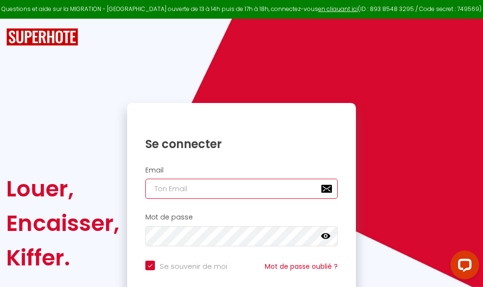
click at [248, 187] on input "email" at bounding box center [241, 189] width 192 height 20
type input "m"
checkbox input "true"
type input "ma"
checkbox input "true"
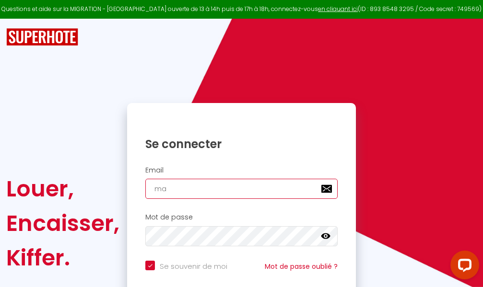
type input "mar"
checkbox input "true"
type input "marc"
checkbox input "true"
type input "marcd"
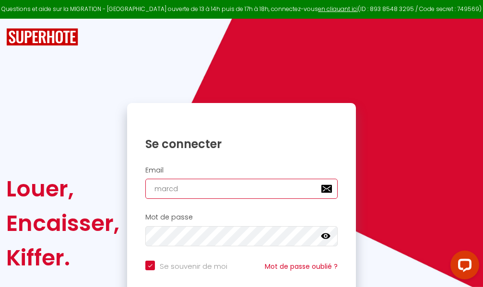
checkbox input "true"
type input "marcdp"
checkbox input "true"
type input "marcdpo"
checkbox input "true"
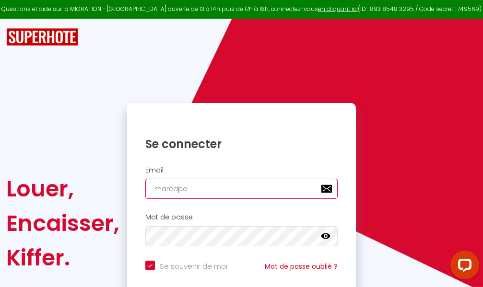
type input "marcdpoz"
checkbox input "true"
type input "marcdpoz."
checkbox input "true"
type input "marcdpoz.l"
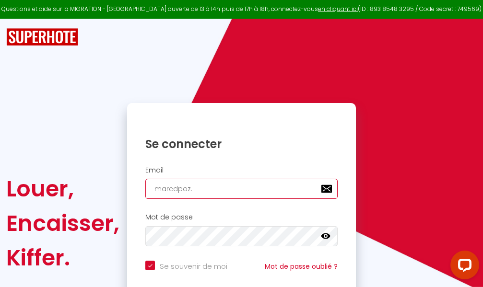
checkbox input "true"
type input "marcdpoz.lo"
checkbox input "true"
type input "marcdpoz.loc"
checkbox input "true"
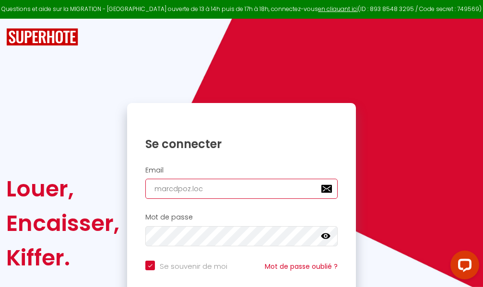
type input "marcdpoz.loca"
checkbox input "true"
type input "marcdpoz.locat"
checkbox input "true"
type input "marcdpoz.locati"
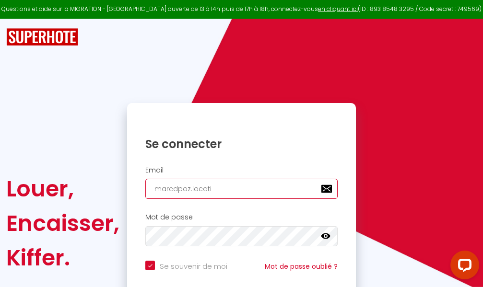
checkbox input "true"
type input "marcdpoz.locatio"
checkbox input "true"
type input "marcdpoz.location"
checkbox input "true"
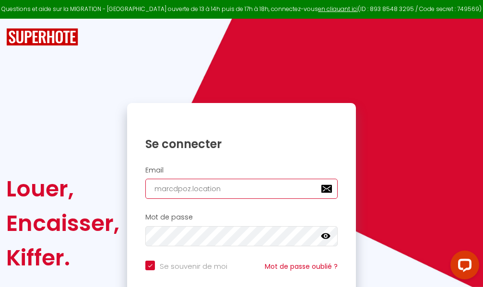
type input "marcdpoz.location@"
checkbox input "true"
type input "marcdpoz.location@g"
checkbox input "true"
type input "marcdpoz.location@gm"
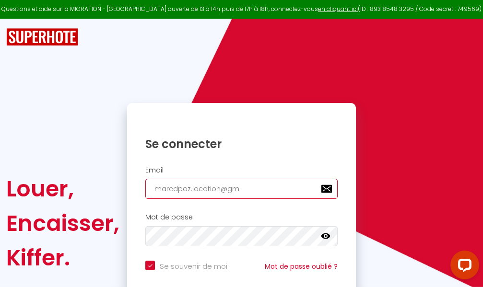
checkbox input "true"
type input "marcdpoz.location@gma"
checkbox input "true"
type input "marcdpoz.location@gmai"
checkbox input "true"
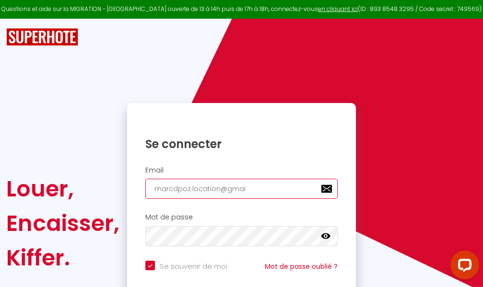
type input "[EMAIL_ADDRESS]"
checkbox input "true"
type input "[EMAIL_ADDRESS]."
checkbox input "true"
type input "marcdpoz.location@gmail.c"
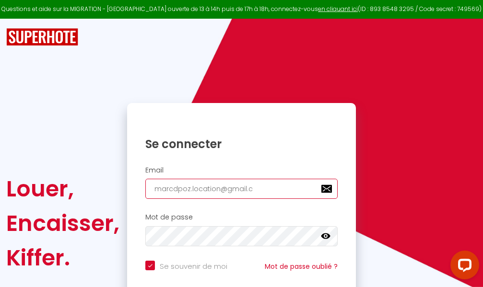
checkbox input "true"
type input "[EMAIL_ADDRESS][DOMAIN_NAME]"
checkbox input "true"
type input "[EMAIL_ADDRESS][DOMAIN_NAME]"
checkbox input "true"
